Goal: Task Accomplishment & Management: Use online tool/utility

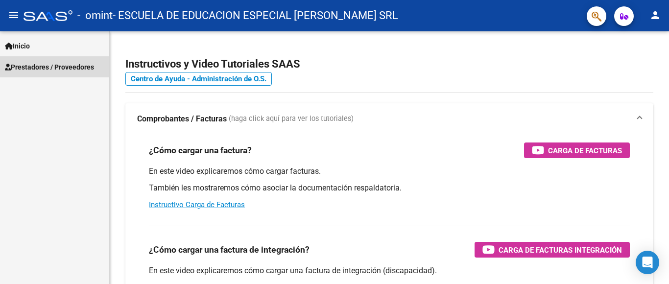
click at [47, 67] on span "Prestadores / Proveedores" at bounding box center [49, 67] width 89 height 11
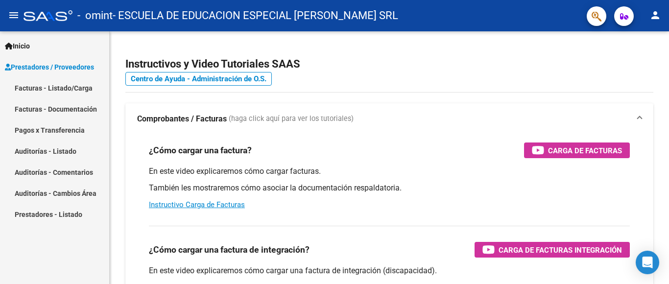
click at [57, 84] on link "Facturas - Listado/Carga" at bounding box center [54, 87] width 109 height 21
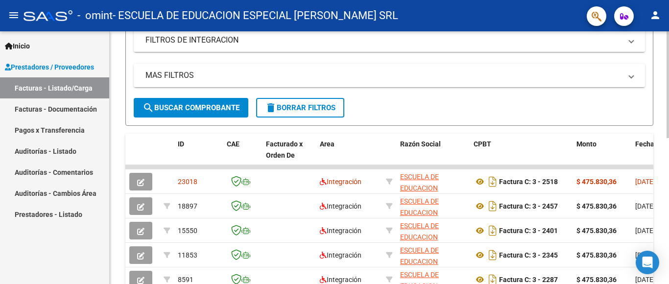
scroll to position [294, 0]
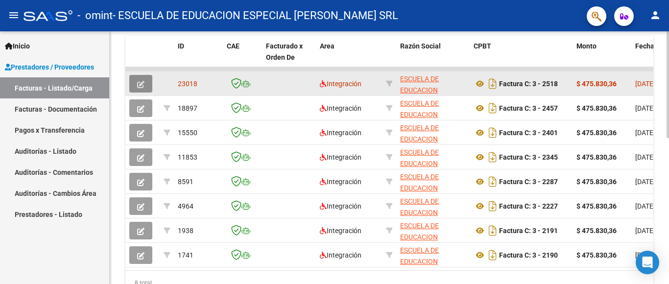
click at [140, 81] on icon "button" at bounding box center [140, 84] width 7 height 7
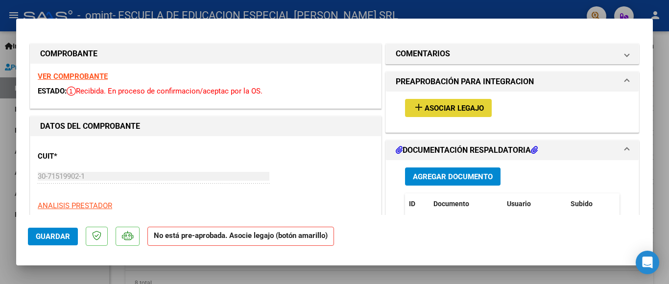
click at [464, 102] on button "add Asociar Legajo" at bounding box center [448, 108] width 87 height 18
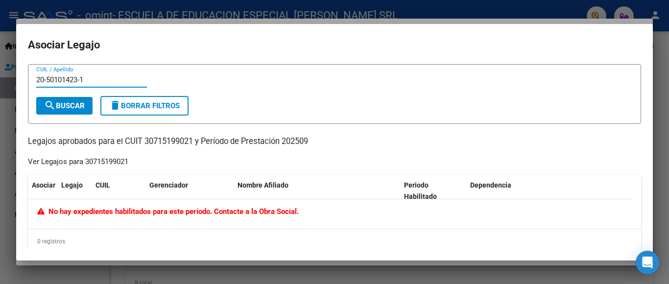
type input "20-50101423-1"
click at [71, 108] on span "search Buscar" at bounding box center [64, 105] width 41 height 9
click at [131, 130] on div "20-50101423-1 CUIL / Apellido search Buscar delete Borrar Filtros Legajos aprob…" at bounding box center [335, 159] width 614 height 190
